Goal: Task Accomplishment & Management: Manage account settings

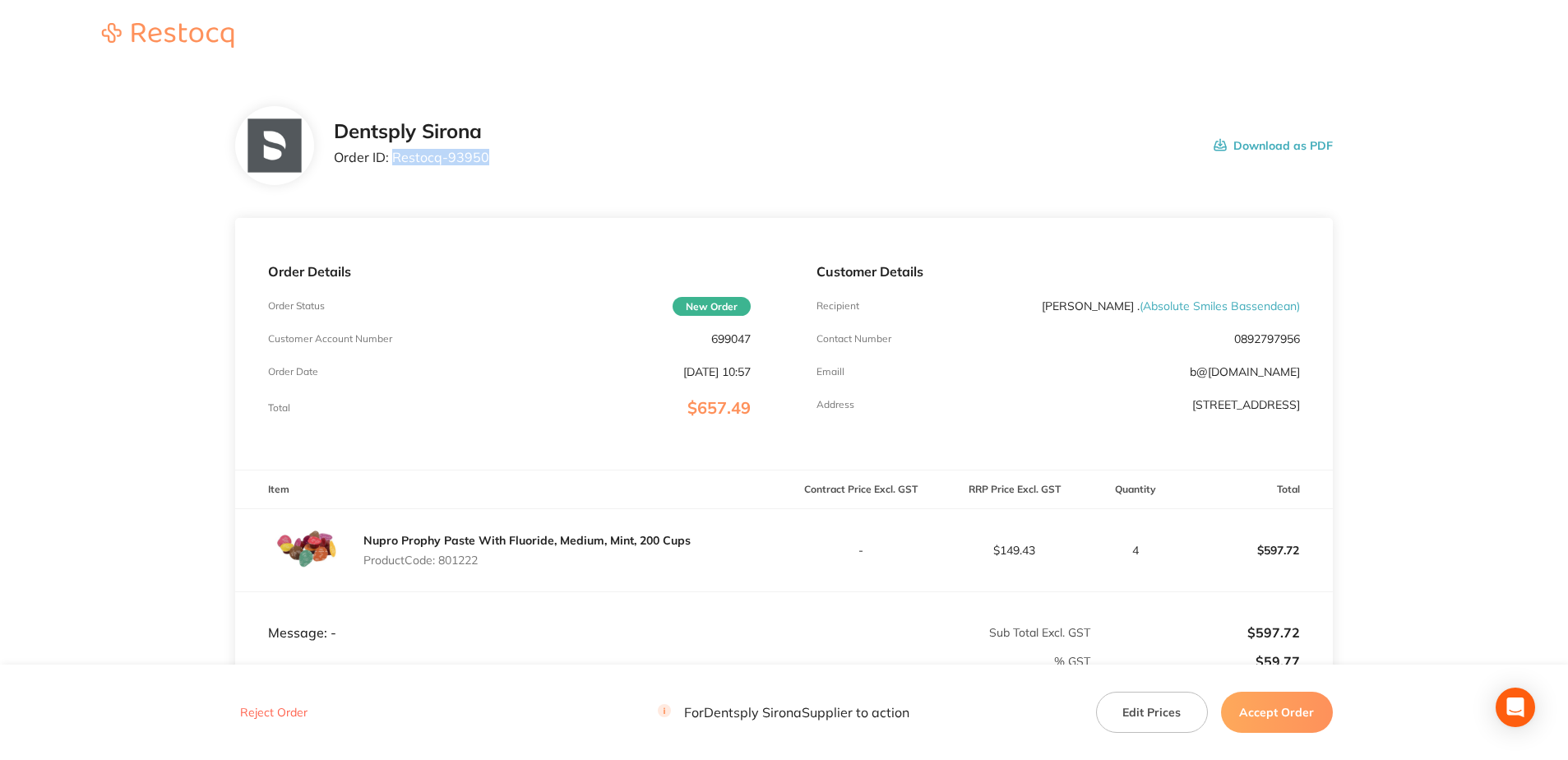
drag, startPoint x: 493, startPoint y: 160, endPoint x: 396, endPoint y: 160, distance: 97.0
click at [396, 160] on div "Dentsply Sirona Order ID: Restocq- 93950 Download as PDF" at bounding box center [833, 145] width 999 height 51
copy p "Restocq- 93950"
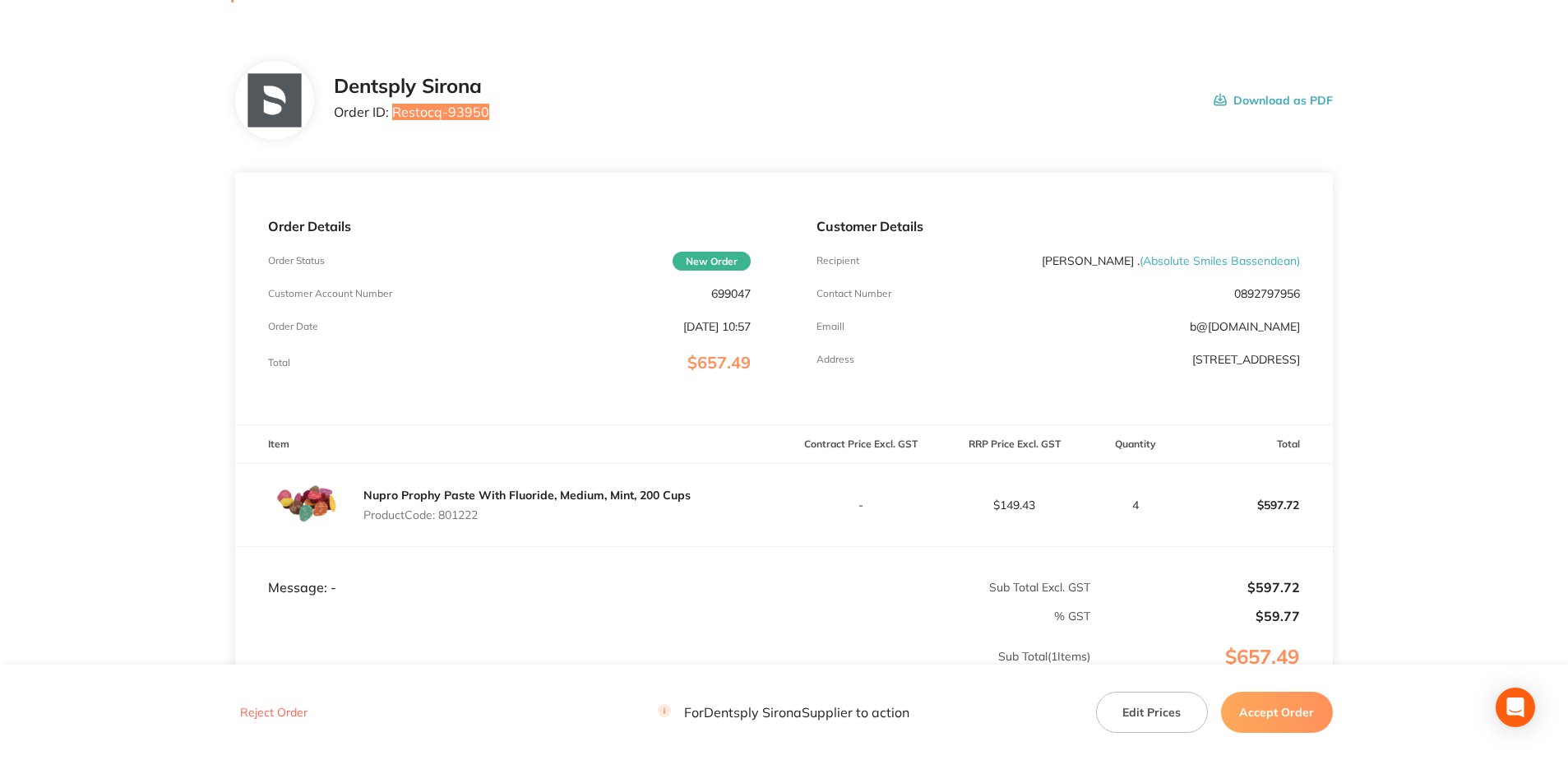
scroll to position [165, 0]
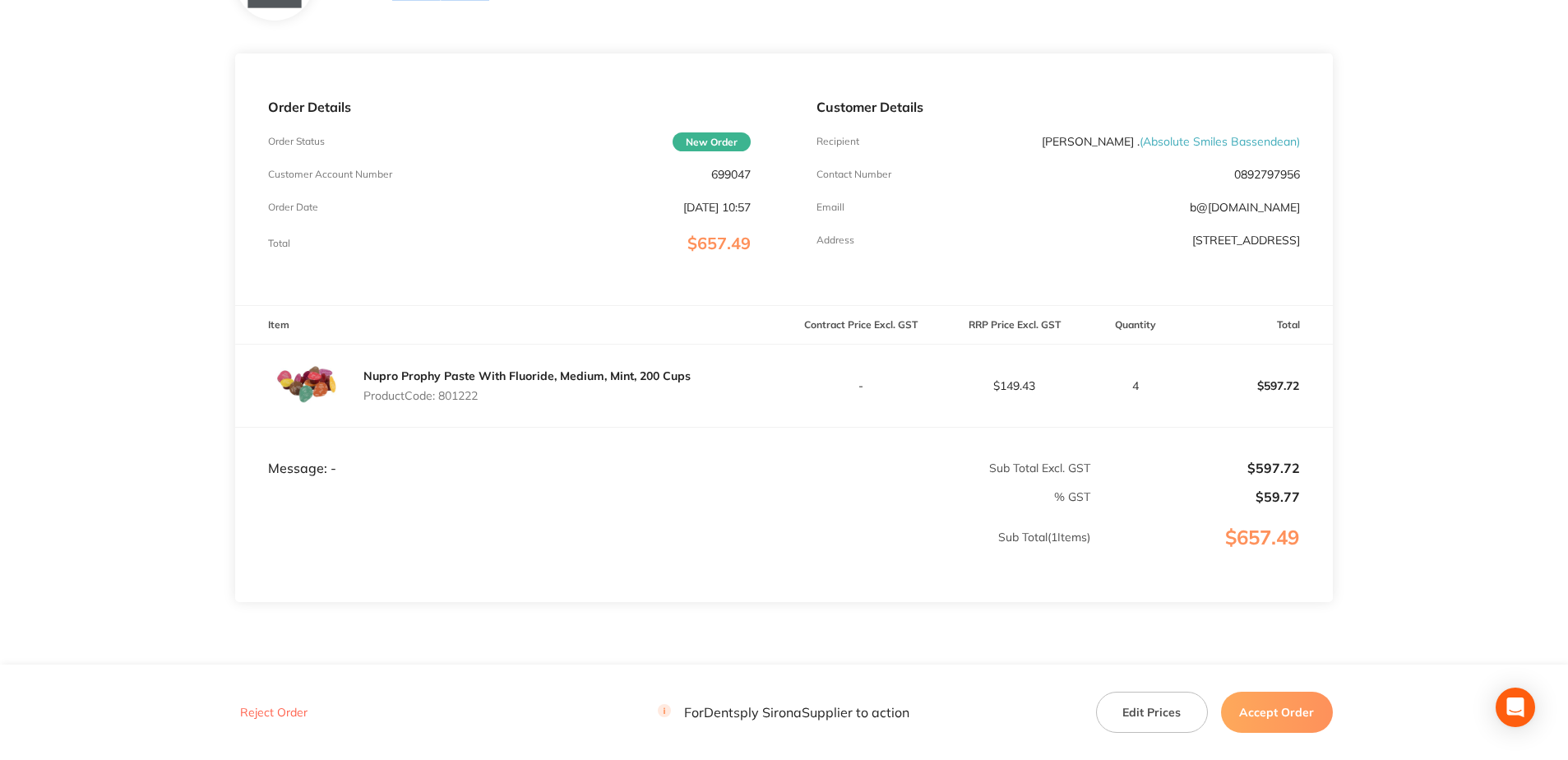
drag, startPoint x: 487, startPoint y: 404, endPoint x: 442, endPoint y: 397, distance: 45.5
click at [442, 397] on div "Nupro Prophy Paste With Fluoride, Medium, Mint, 200 Cups Product Code: 801222" at bounding box center [526, 385] width 327 height 46
copy p "801222"
click at [1292, 723] on button "Accept Order" at bounding box center [1276, 712] width 112 height 41
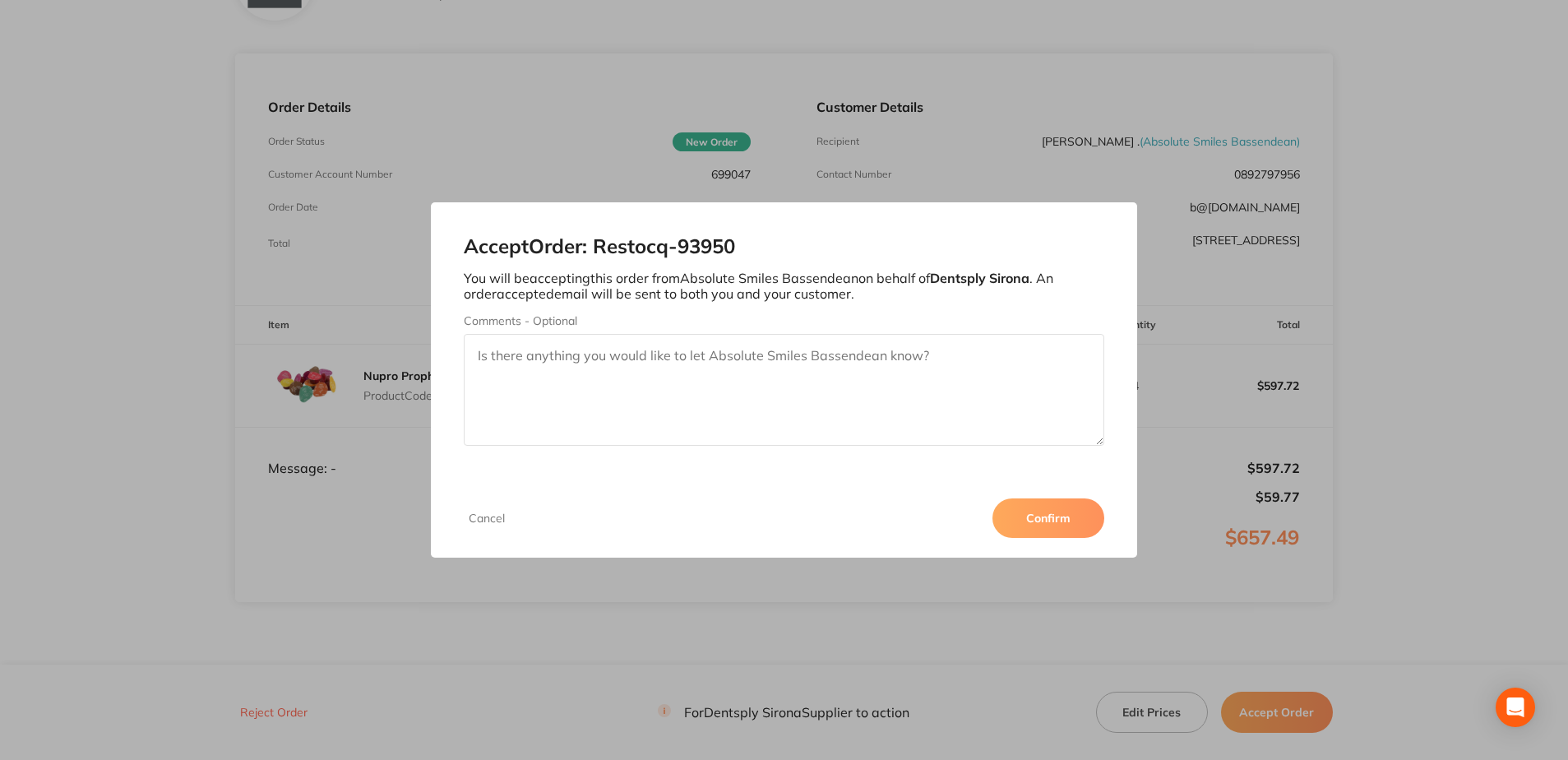
click at [992, 507] on div "Cancel Confirm" at bounding box center [784, 518] width 705 height 79
click at [1013, 518] on button "Confirm" at bounding box center [1048, 518] width 112 height 40
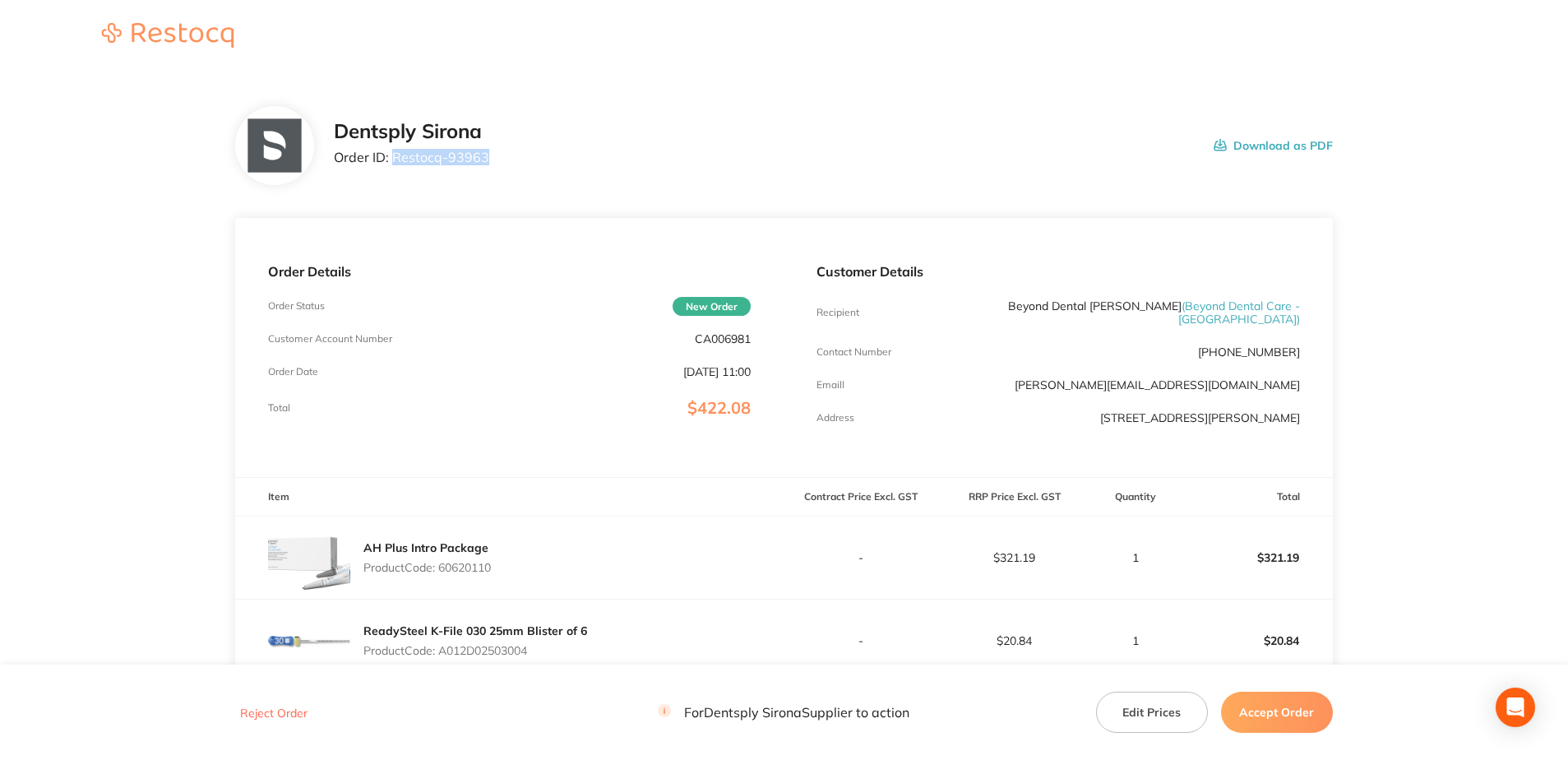
drag, startPoint x: 476, startPoint y: 159, endPoint x: 393, endPoint y: 164, distance: 83.2
click at [393, 164] on div "Dentsply Sirona Order ID: Restocq- 93963 Download as PDF" at bounding box center [833, 145] width 999 height 51
copy p "Restocq- 93963"
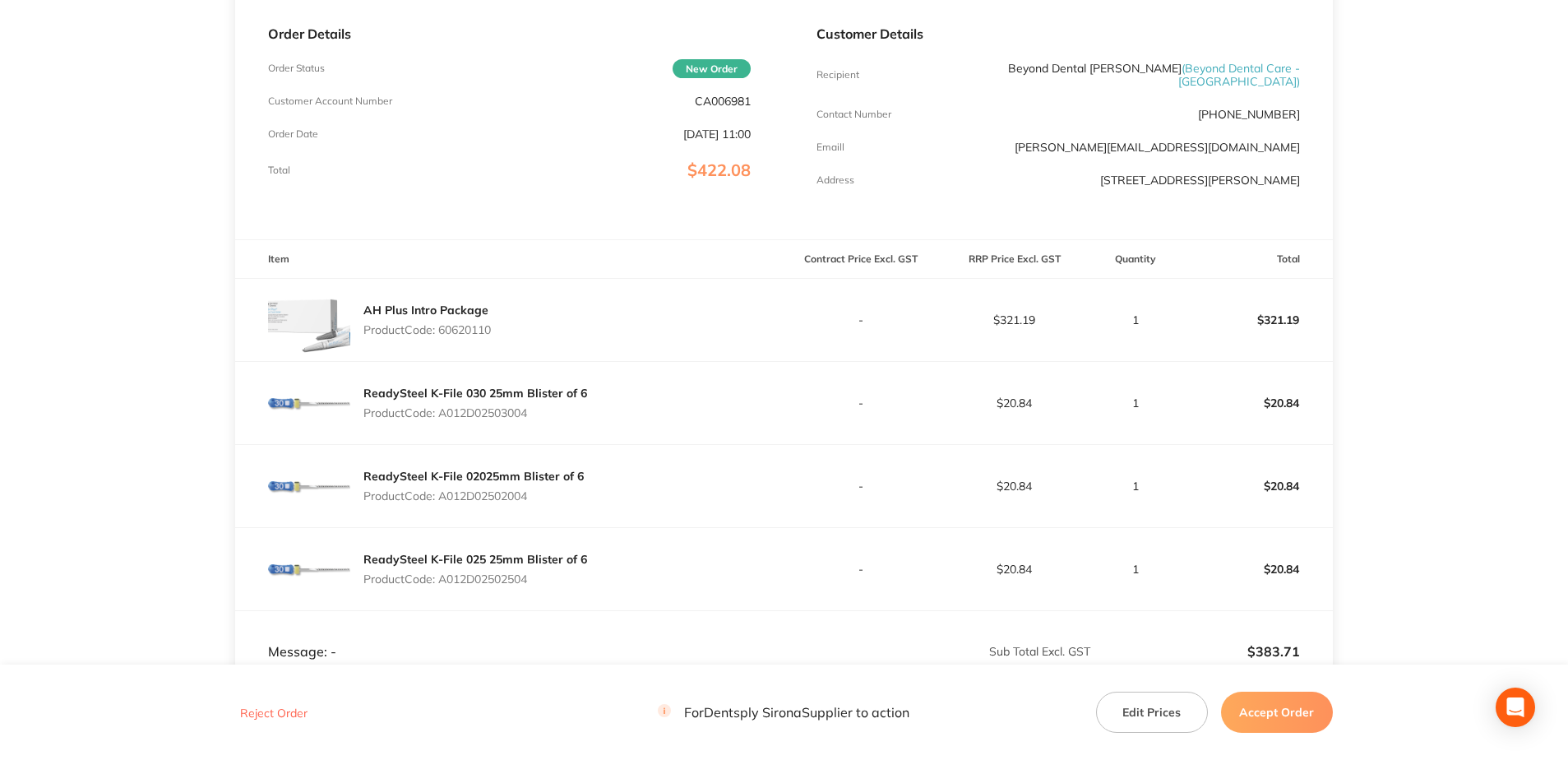
scroll to position [247, 0]
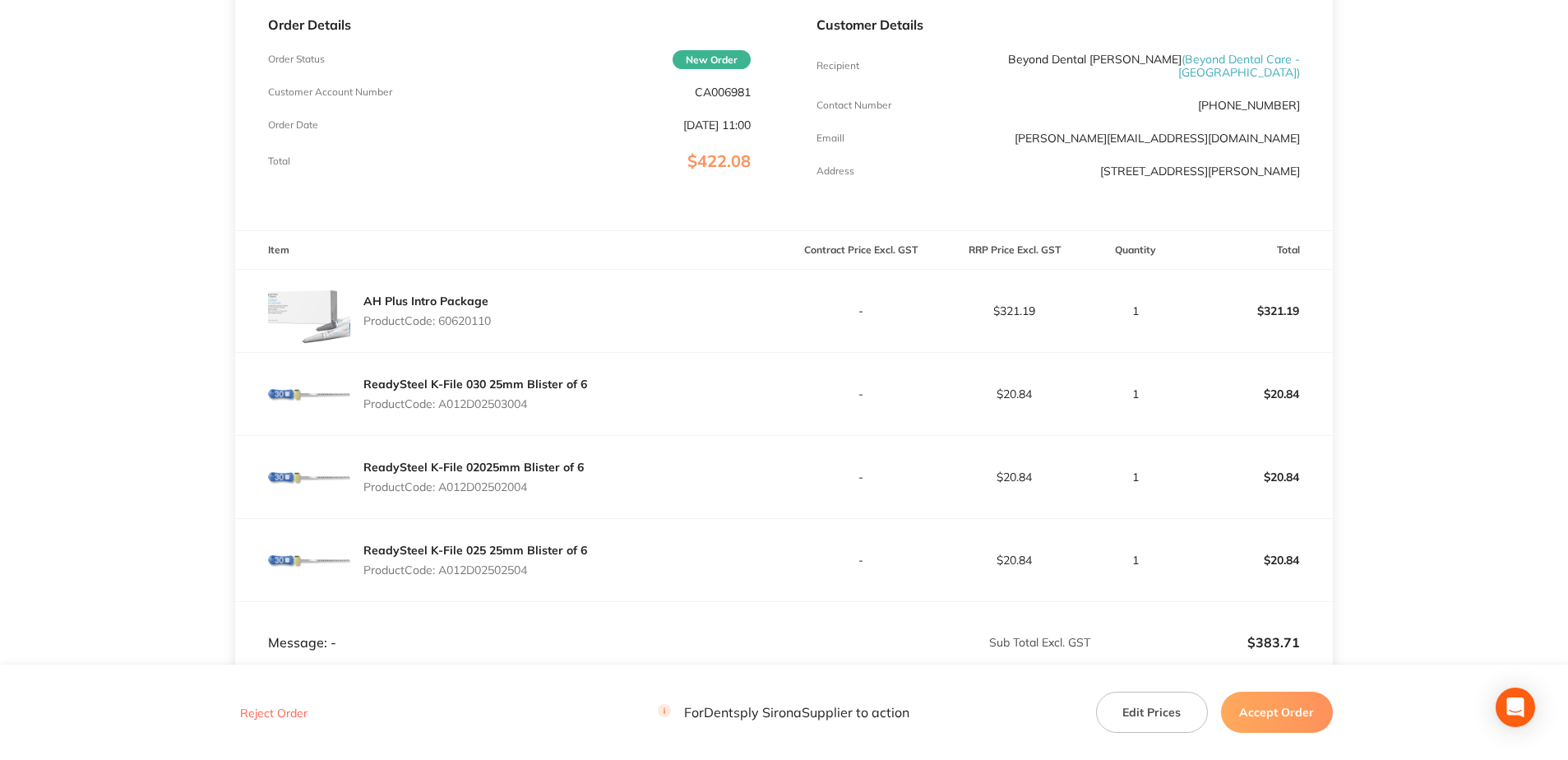
click at [491, 315] on p "Product Code: 60620110" at bounding box center [427, 320] width 128 height 13
drag, startPoint x: 501, startPoint y: 314, endPoint x: 442, endPoint y: 323, distance: 59.7
click at [442, 323] on div "AH Plus Intro Package Product Code: 60620110" at bounding box center [509, 310] width 548 height 82
copy p "60620110"
drag, startPoint x: 533, startPoint y: 399, endPoint x: 444, endPoint y: 405, distance: 89.2
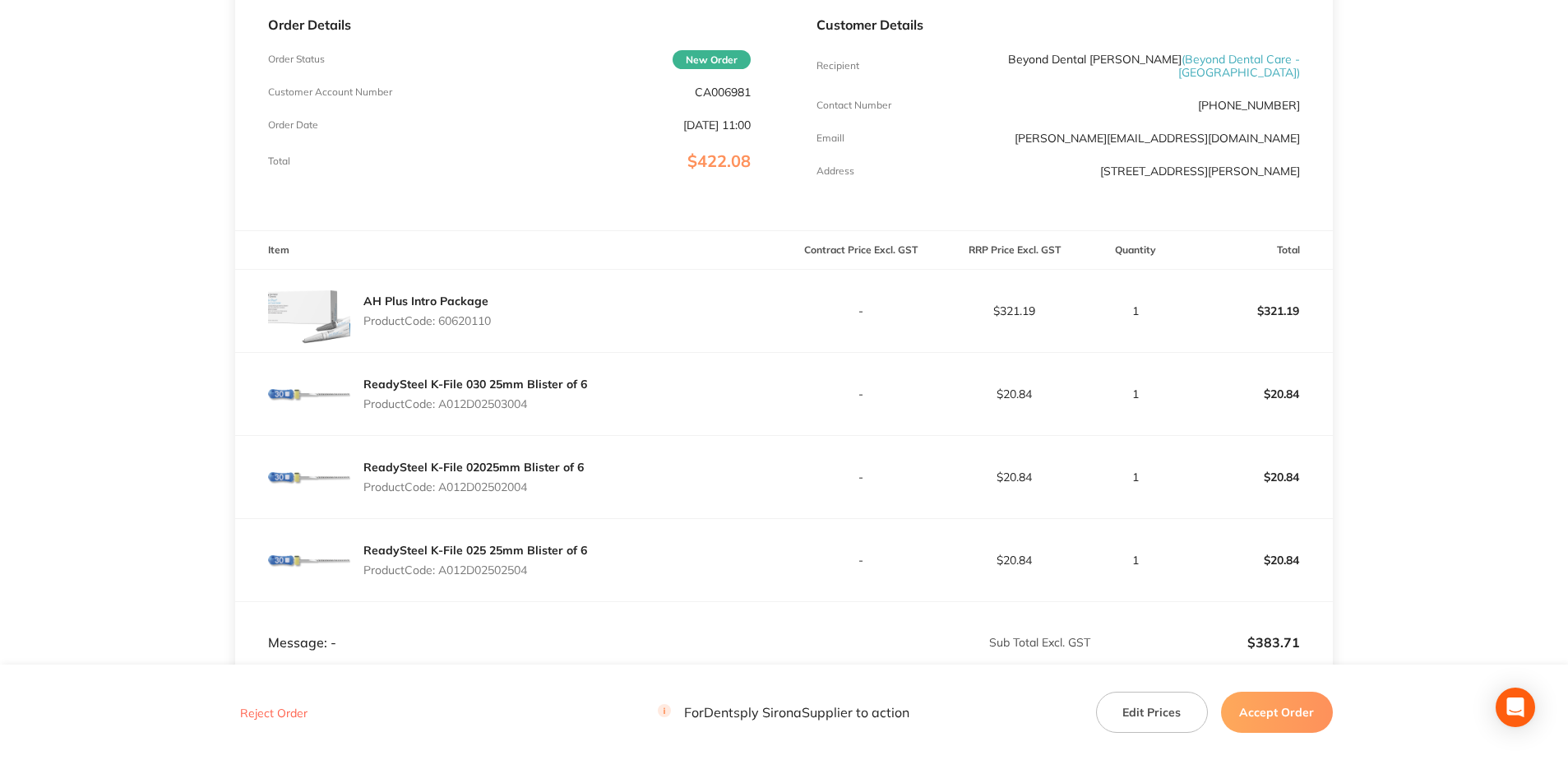
click at [444, 405] on div "ReadySteel K-File 030 25mm Blister of 6 Product Code: A012D02503004" at bounding box center [475, 394] width 224 height 46
copy p "A012D02503004"
drag, startPoint x: 544, startPoint y: 485, endPoint x: 443, endPoint y: 491, distance: 101.2
click at [443, 491] on div "ReadySteel K-File 02025mm Blister of 6 Product Code: A012D02502004" at bounding box center [473, 477] width 220 height 46
copy p "A012D02502004"
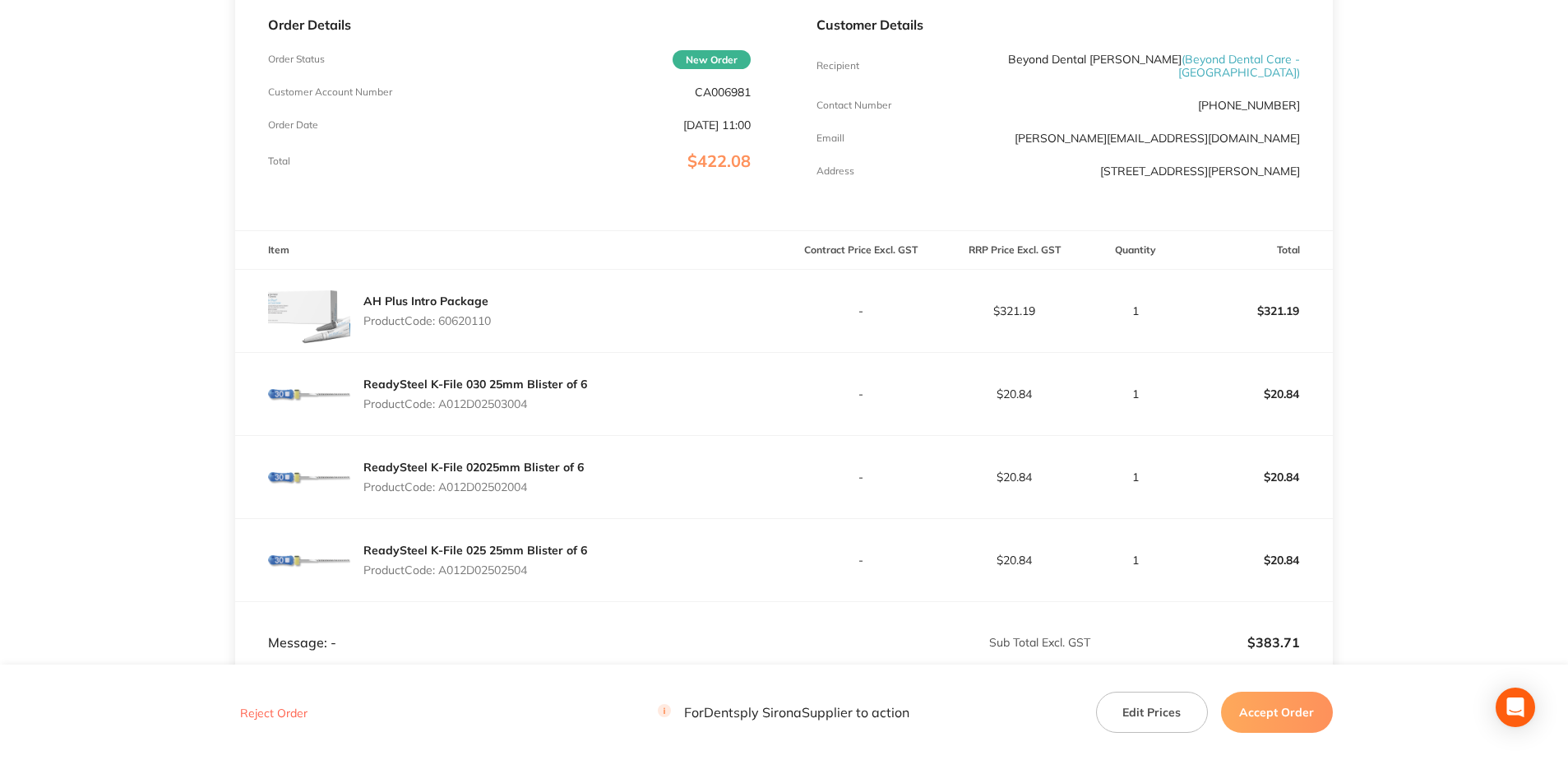
drag, startPoint x: 544, startPoint y: 565, endPoint x: 439, endPoint y: 569, distance: 105.1
click at [439, 569] on p "Product Code: A012D02502504" at bounding box center [475, 570] width 224 height 13
copy p "A012D02502504"
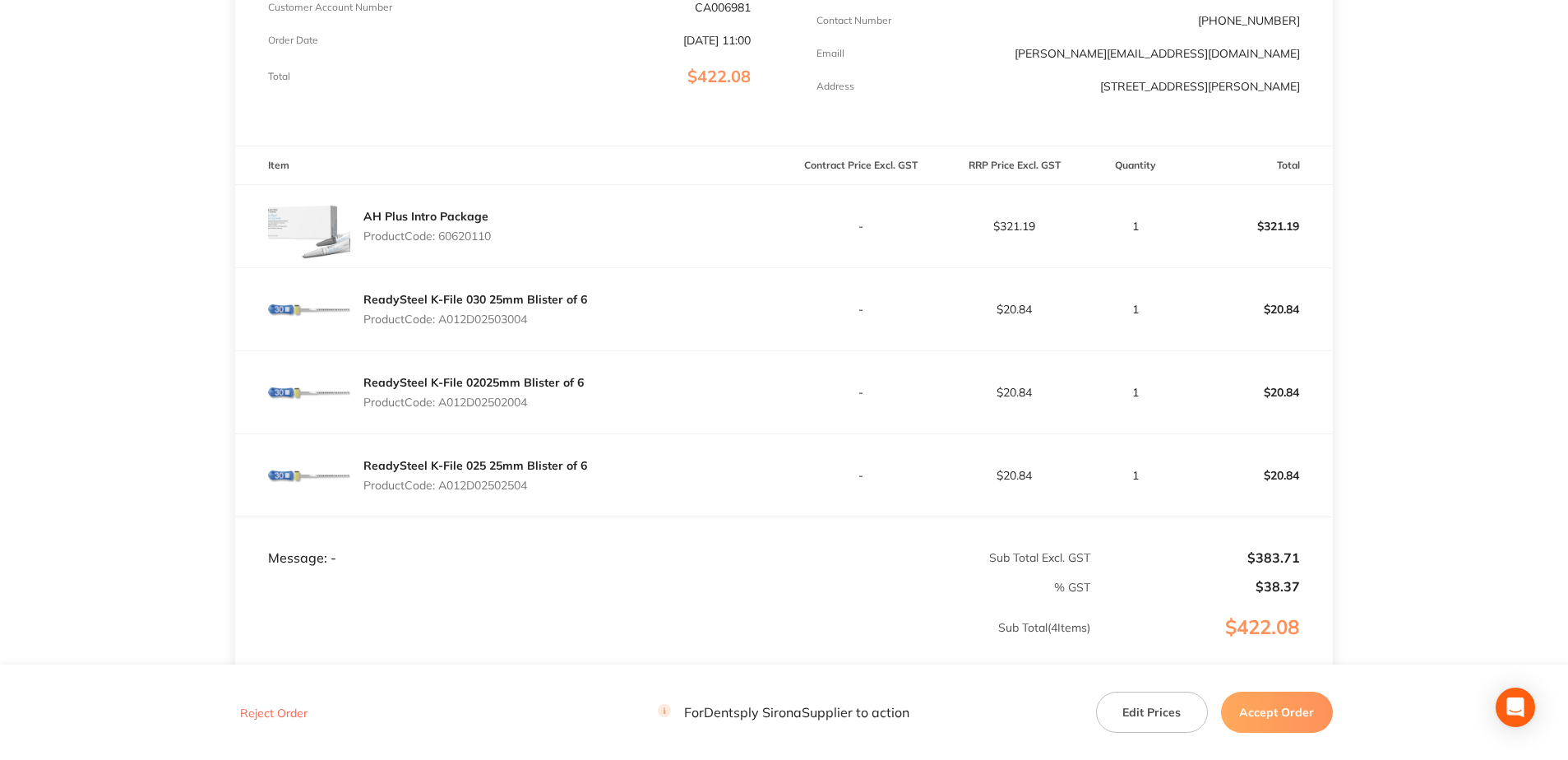
scroll to position [411, 0]
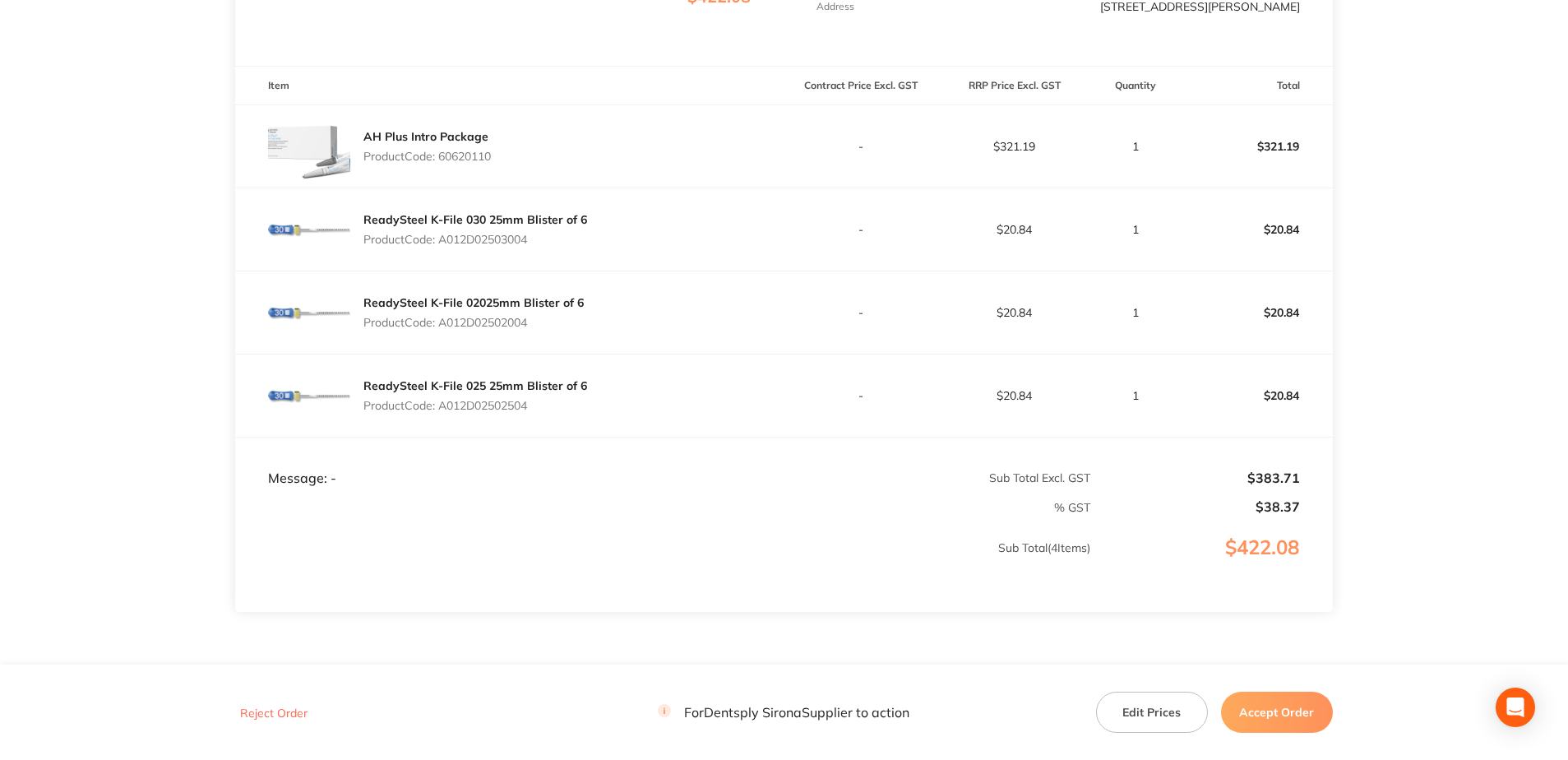
click at [1292, 712] on button "Accept Order" at bounding box center [1276, 712] width 112 height 41
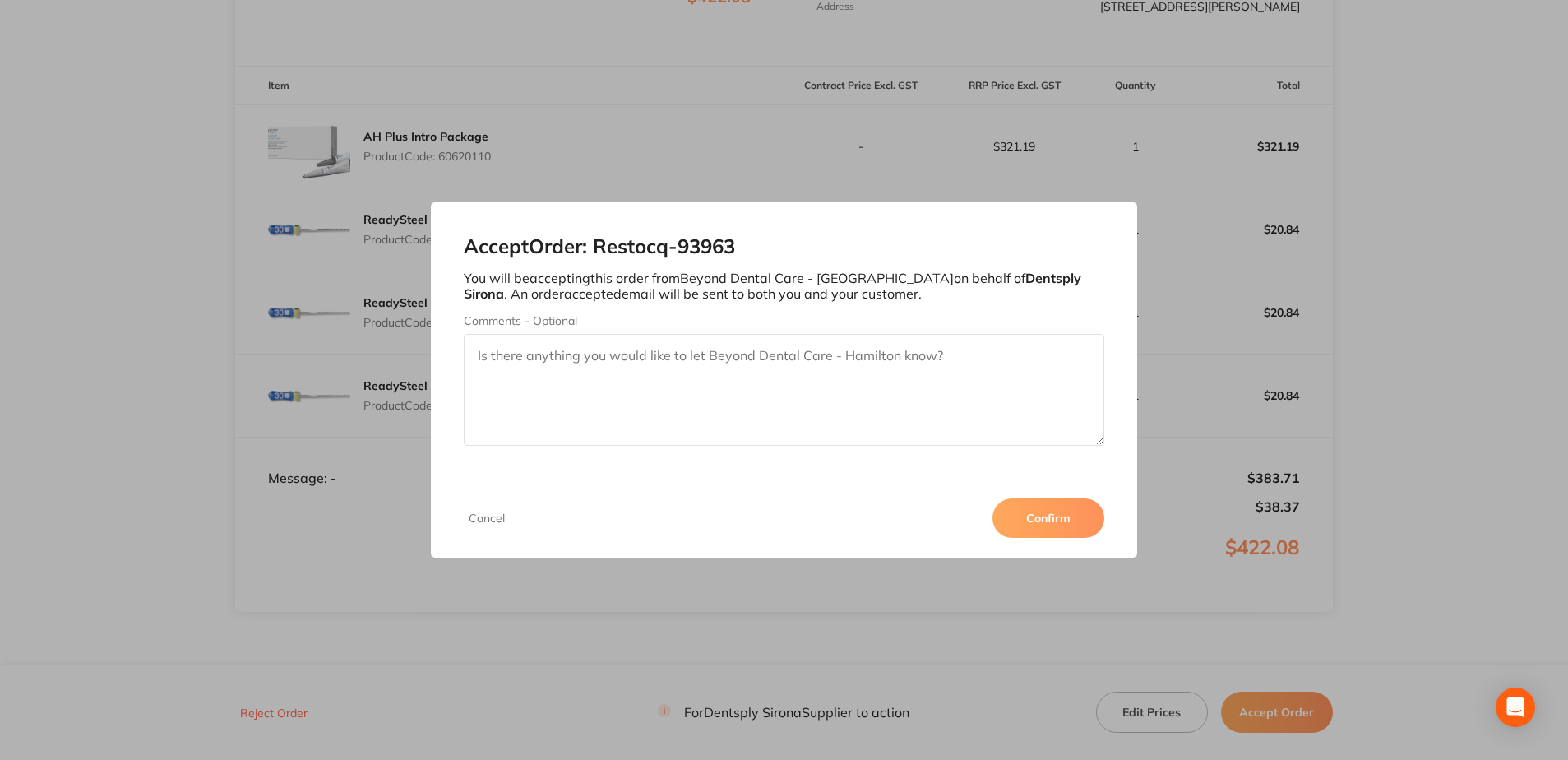
click at [1037, 511] on button "Confirm" at bounding box center [1048, 518] width 112 height 40
